Goal: Transaction & Acquisition: Subscribe to service/newsletter

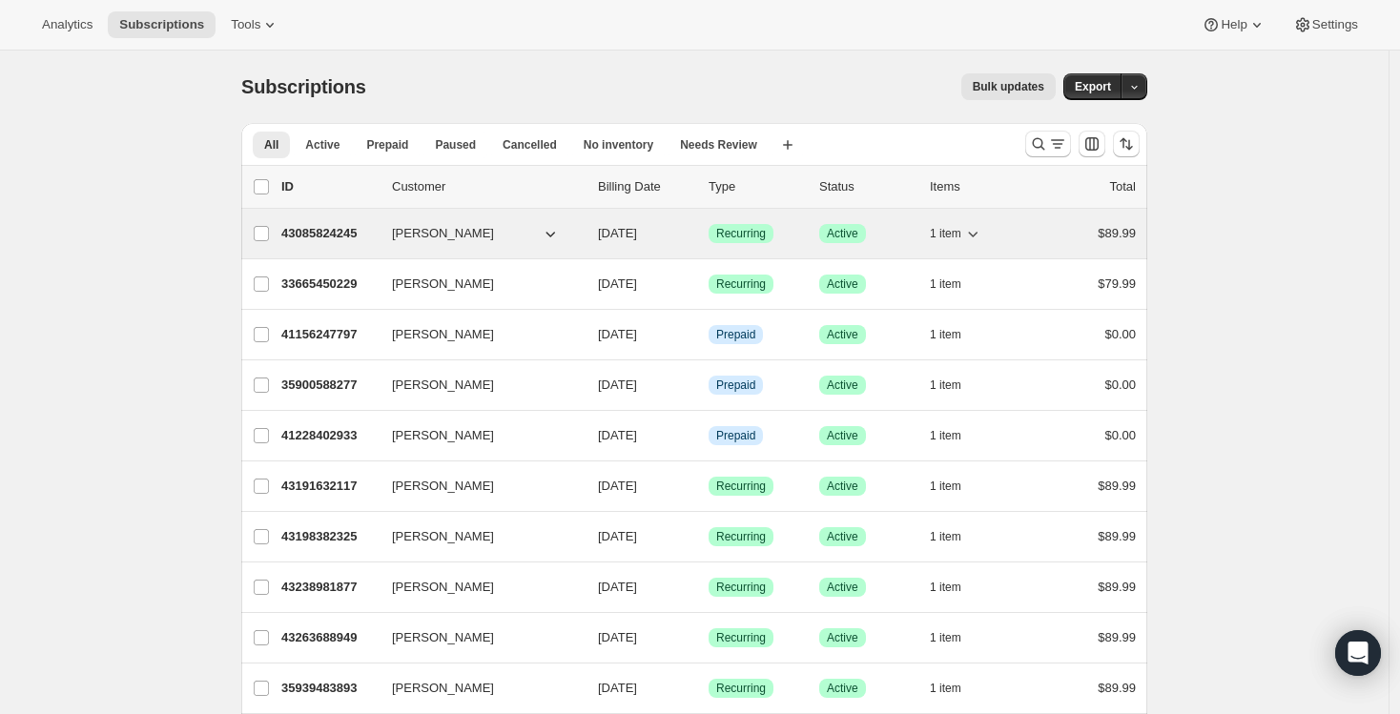
click at [327, 229] on p "43085824245" at bounding box center [328, 233] width 95 height 19
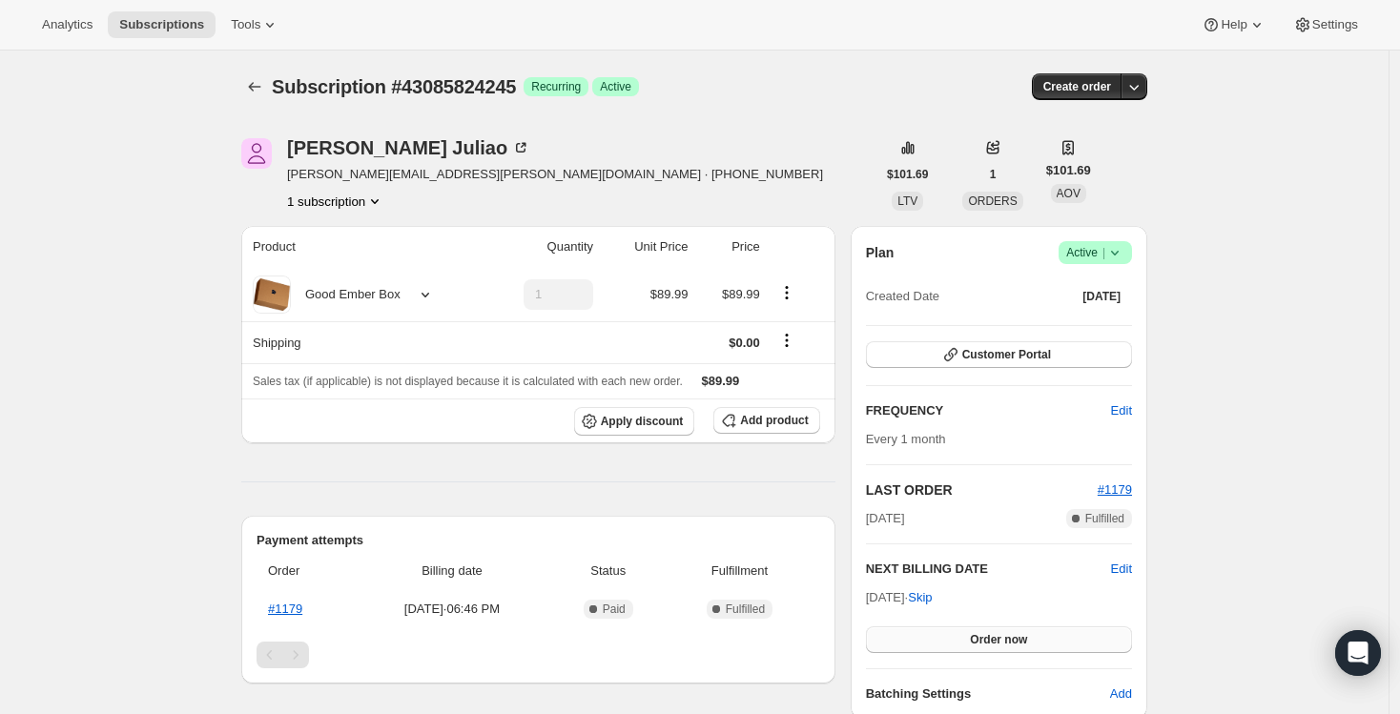
click at [1027, 639] on span "Order now" at bounding box center [998, 639] width 57 height 15
click at [1027, 639] on span "Click to confirm" at bounding box center [999, 639] width 87 height 15
